Goal: Check status: Check status

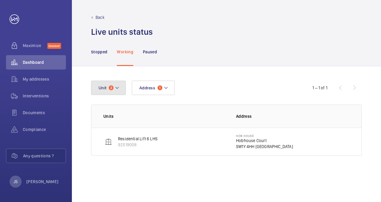
click at [107, 89] on button "Unit 2" at bounding box center [108, 88] width 35 height 14
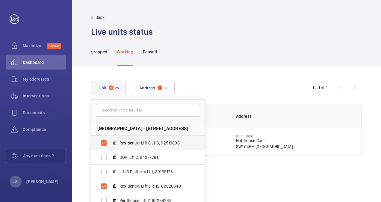
click at [161, 144] on span "Residential Lift 6 LHS, 92519008" at bounding box center [155, 143] width 70 height 6
click at [110, 144] on input "Residential Lift 6 LHS, 92519008" at bounding box center [104, 143] width 12 height 12
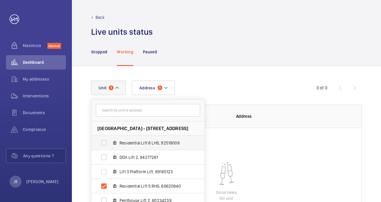
click at [161, 144] on span "Residential Lift 6 LHS, 92519008" at bounding box center [155, 143] width 70 height 6
click at [110, 144] on input "Residential Lift 6 LHS, 92519008" at bounding box center [104, 143] width 12 height 12
checkbox input "true"
